Goal: Task Accomplishment & Management: Manage account settings

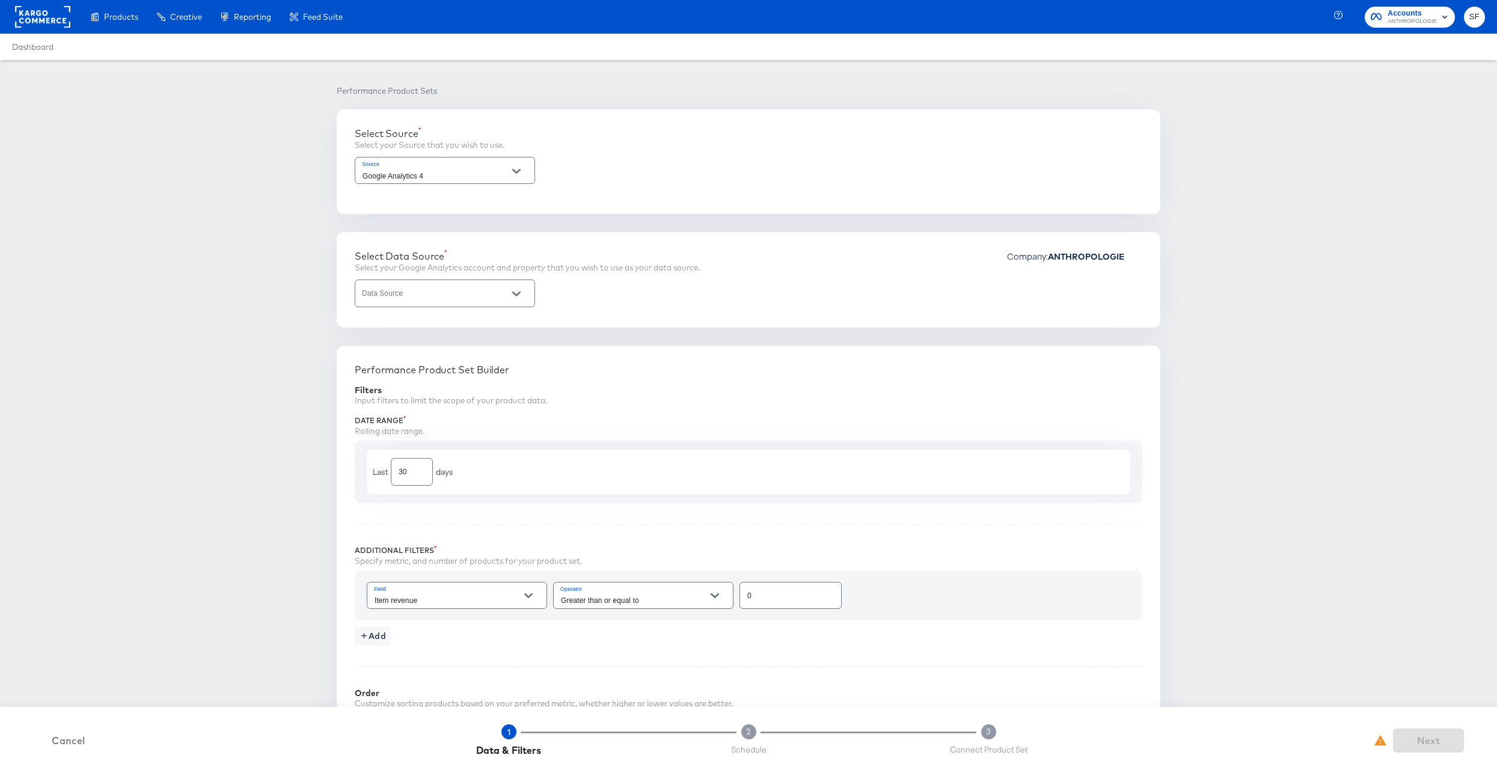
type input "2 - Anthropologie | GA4 App + Web (Global)"
type input "Purchase to view rate"
type input "3999"
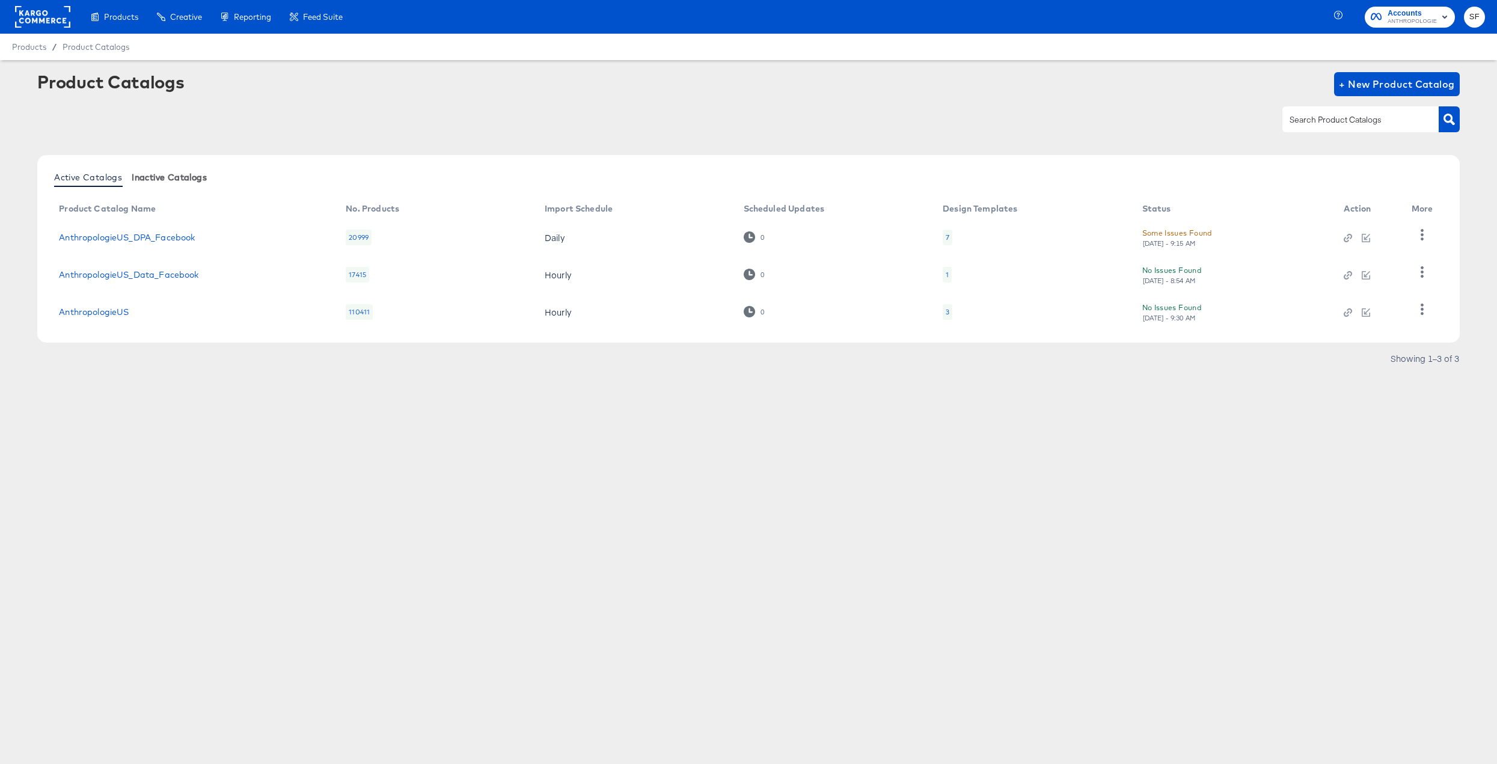
click at [182, 178] on span "Inactive Catalogs" at bounding box center [169, 178] width 75 height 10
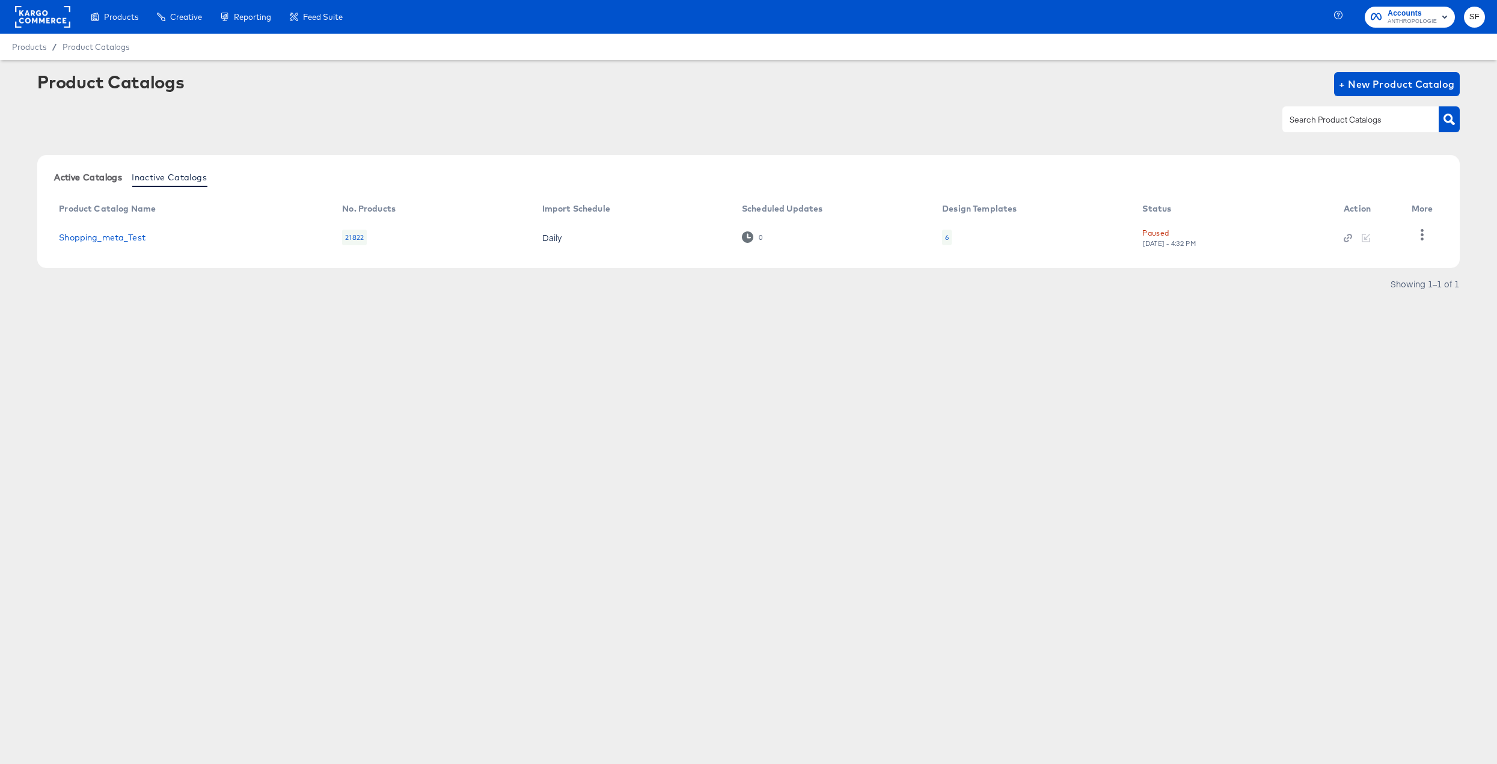
click at [99, 177] on span "Active Catalogs" at bounding box center [88, 178] width 68 height 10
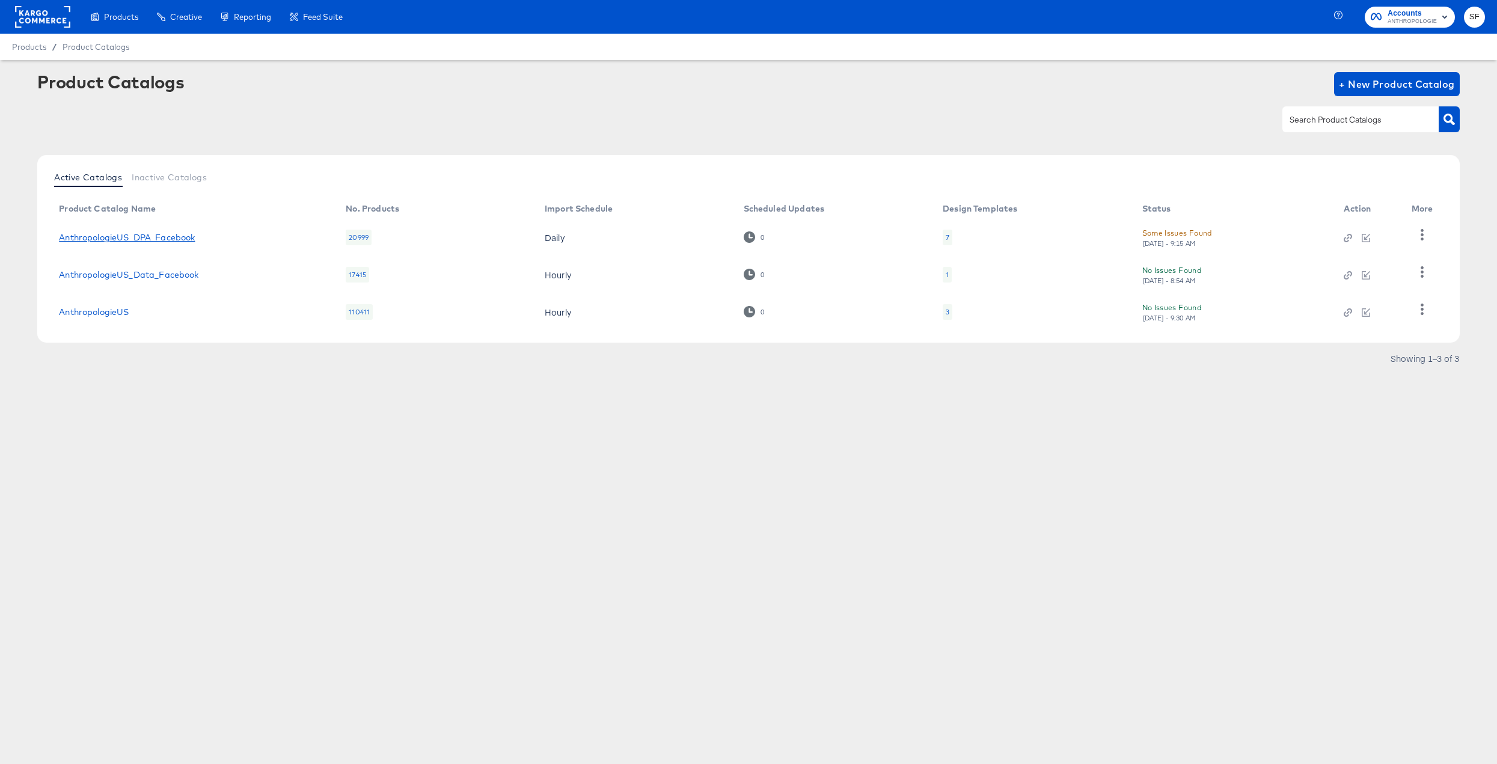
click at [105, 236] on link "AnthropologieUS_DPA_Facebook" at bounding box center [127, 238] width 136 height 10
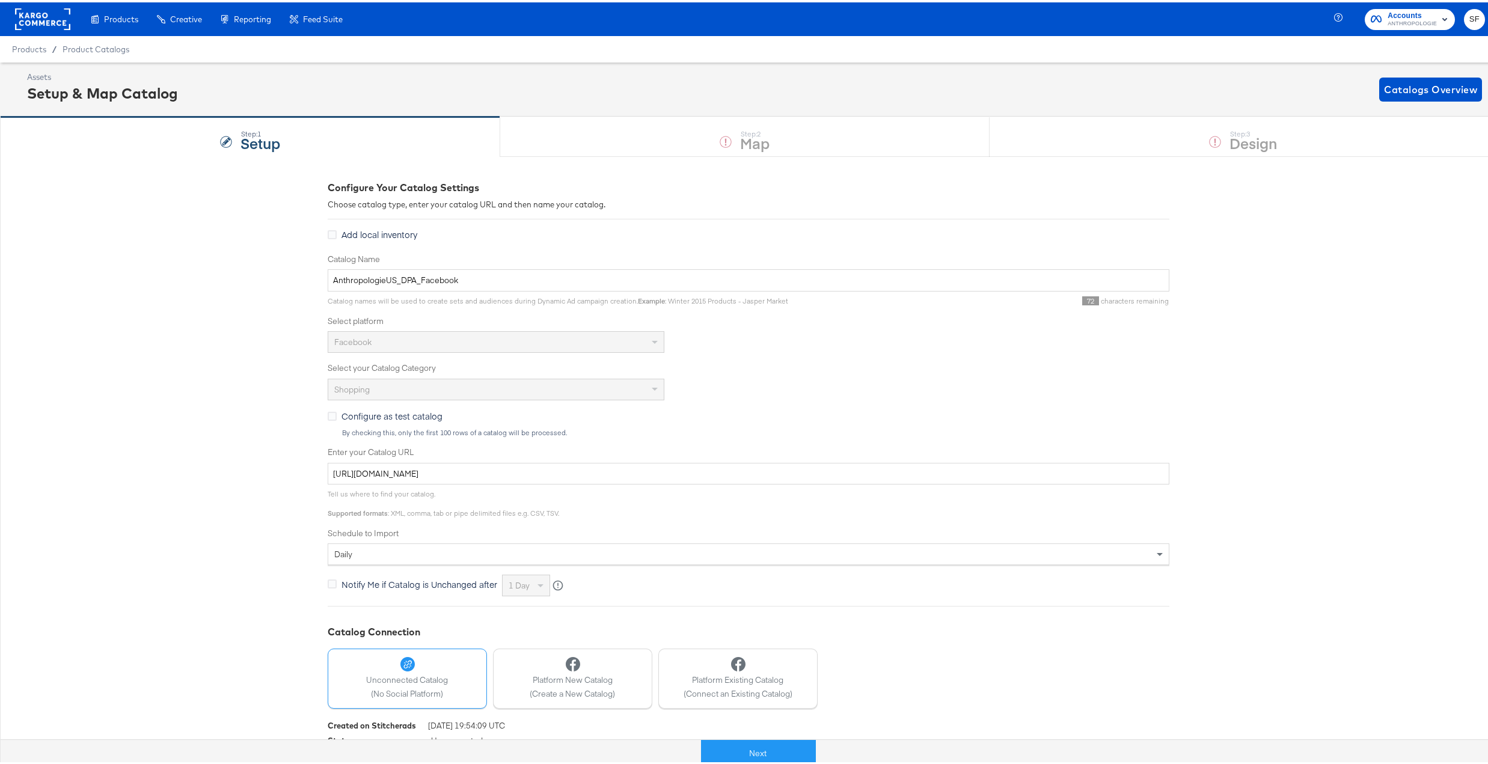
scroll to position [43, 0]
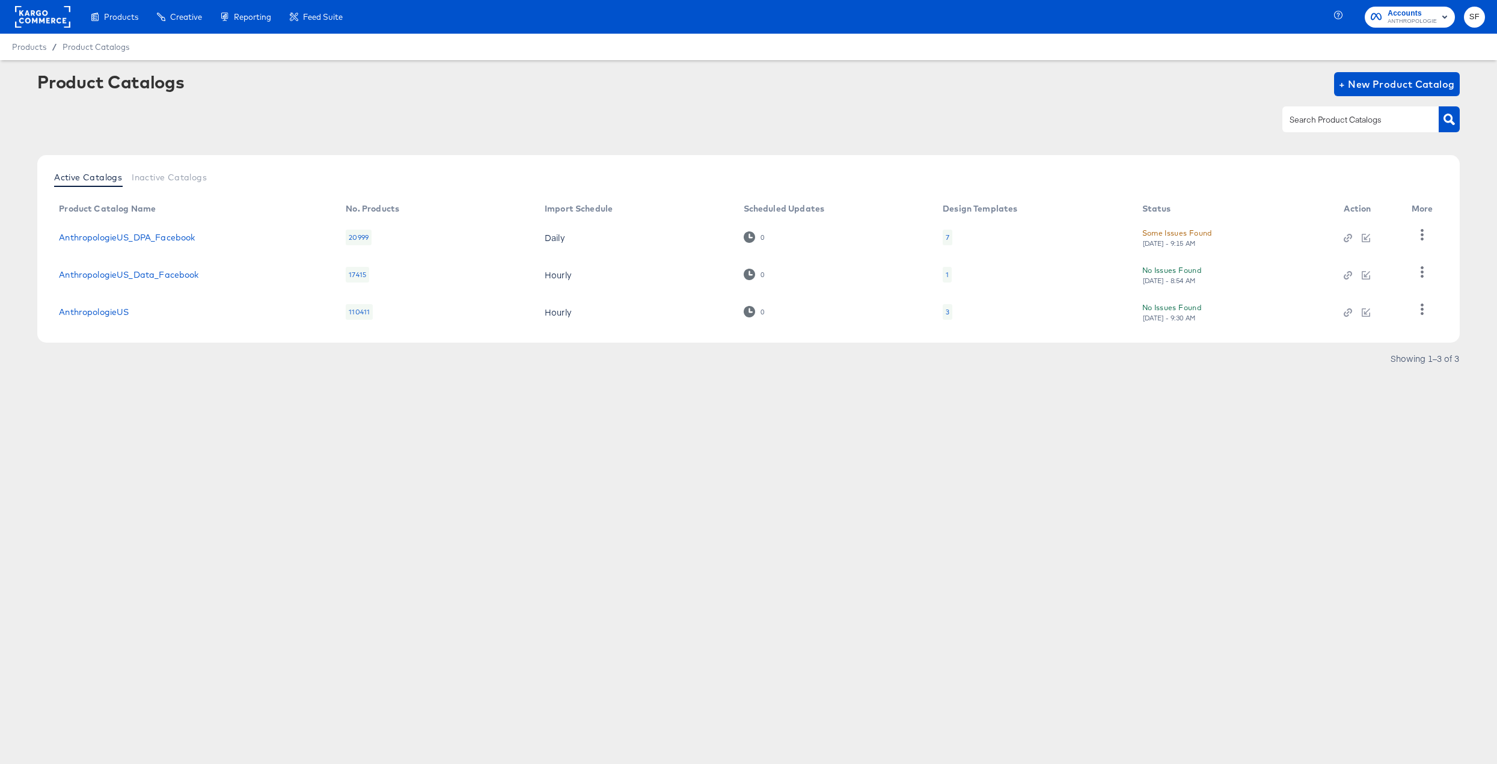
click at [1182, 235] on div "Some Issues Found" at bounding box center [1178, 233] width 70 height 13
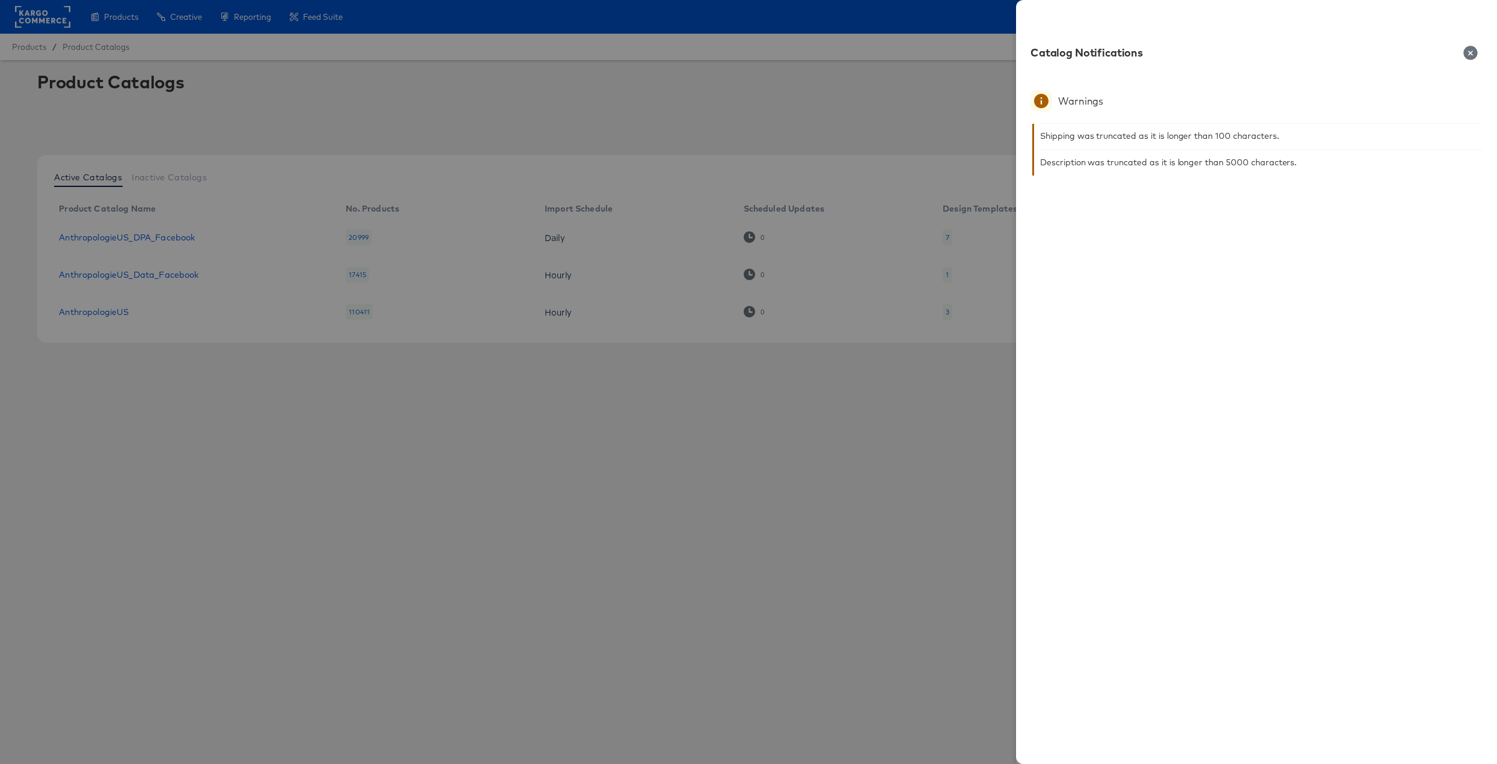
click at [1473, 51] on icon "button" at bounding box center [1471, 53] width 14 height 14
